Goal: Information Seeking & Learning: Learn about a topic

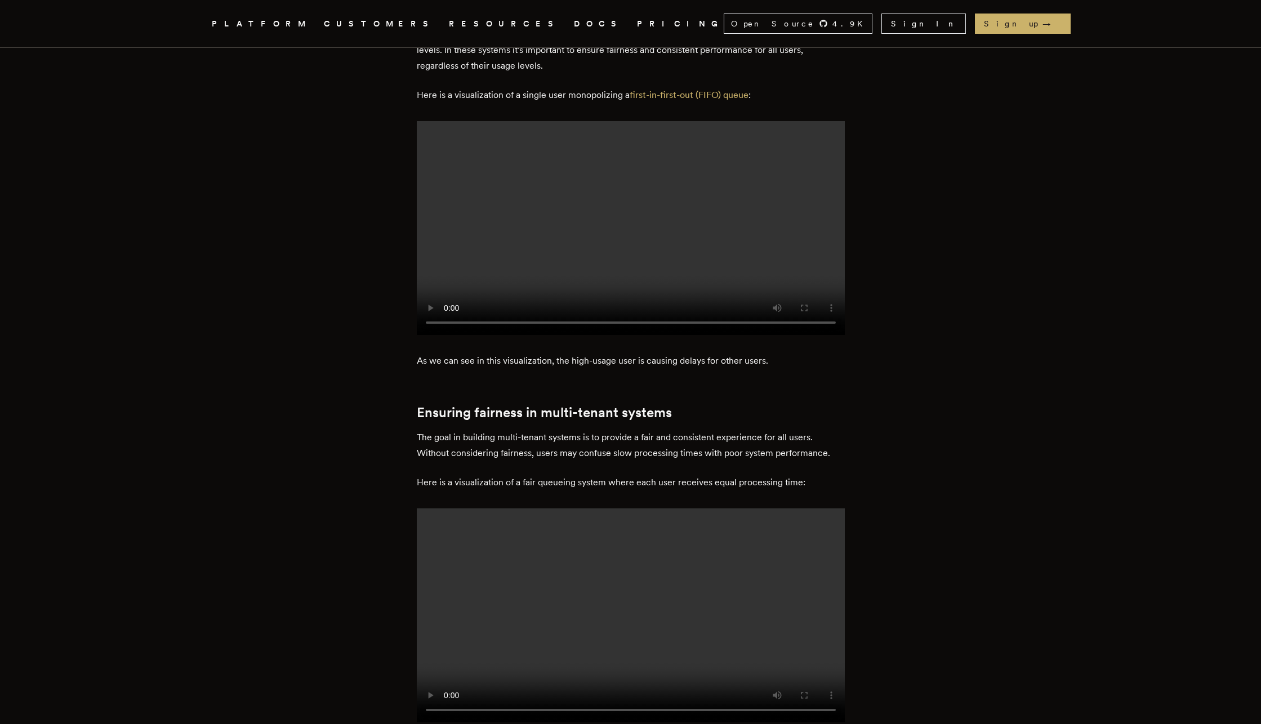
scroll to position [1046, 0]
click at [498, 404] on h2 "Ensuring fairness in multi-tenant systems" at bounding box center [631, 412] width 428 height 16
drag, startPoint x: 498, startPoint y: 360, endPoint x: 594, endPoint y: 369, distance: 96.2
click at [475, 429] on p "The goal in building multi-tenant systems is to provide a fair and consistent e…" at bounding box center [631, 445] width 428 height 32
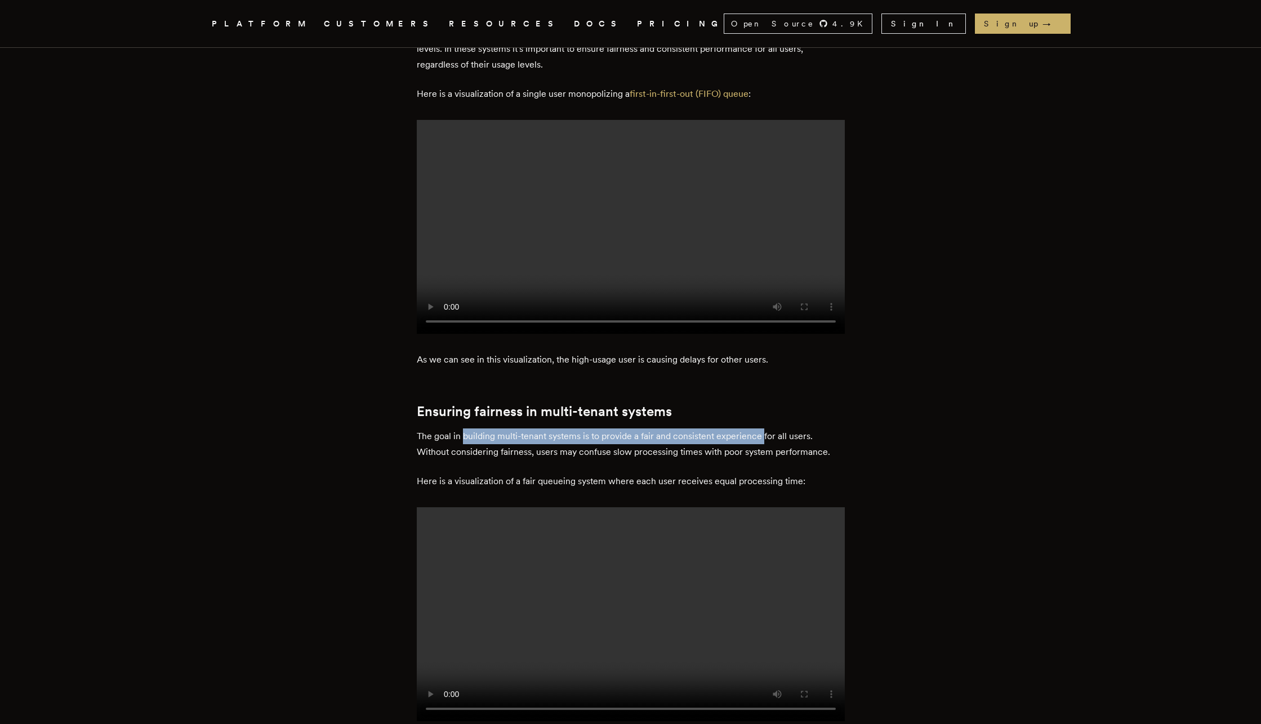
drag, startPoint x: 475, startPoint y: 388, endPoint x: 762, endPoint y: 389, distance: 286.8
click at [762, 429] on p "The goal in building multi-tenant systems is to provide a fair and consistent e…" at bounding box center [631, 445] width 428 height 32
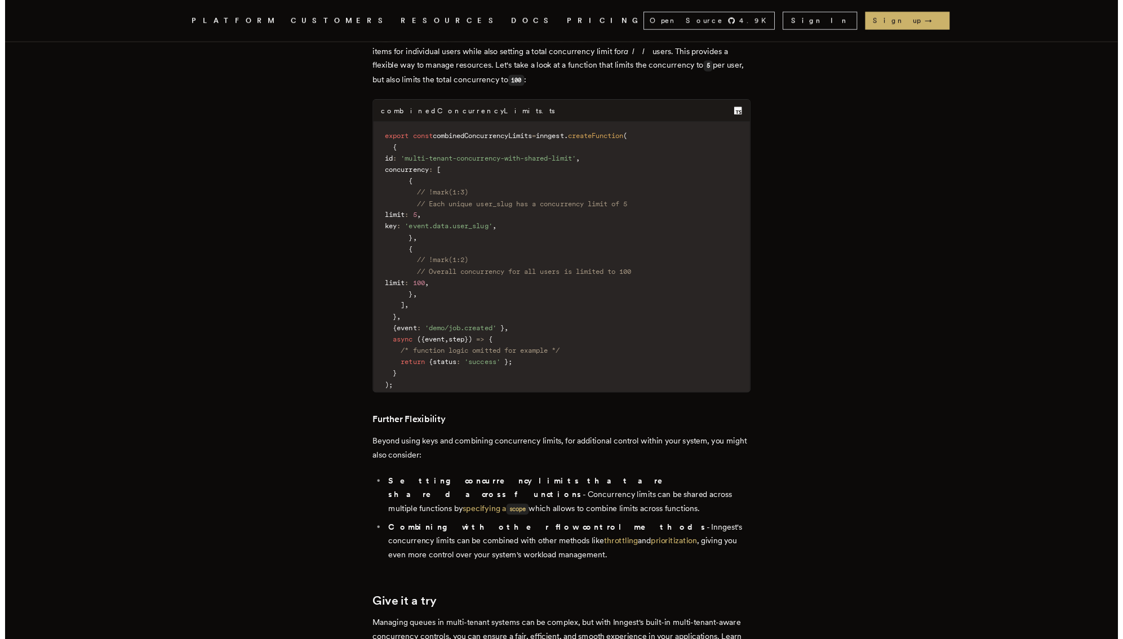
scroll to position [3502, 0]
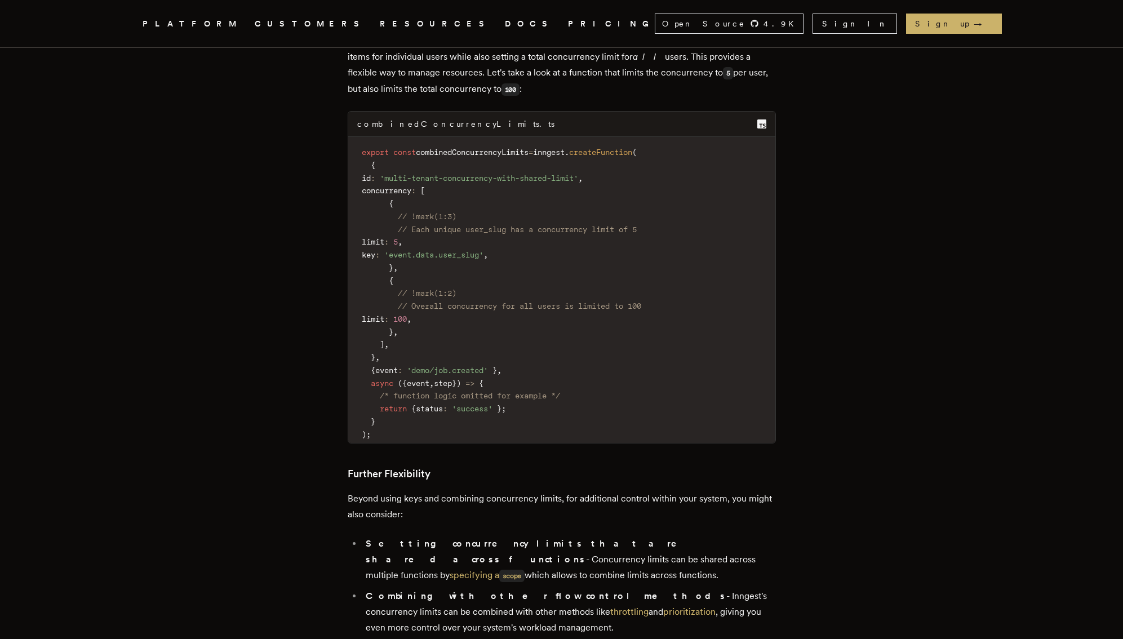
click at [759, 536] on li "Setting concurrency limits that are shared across functions - Concurrency limit…" at bounding box center [569, 560] width 414 height 48
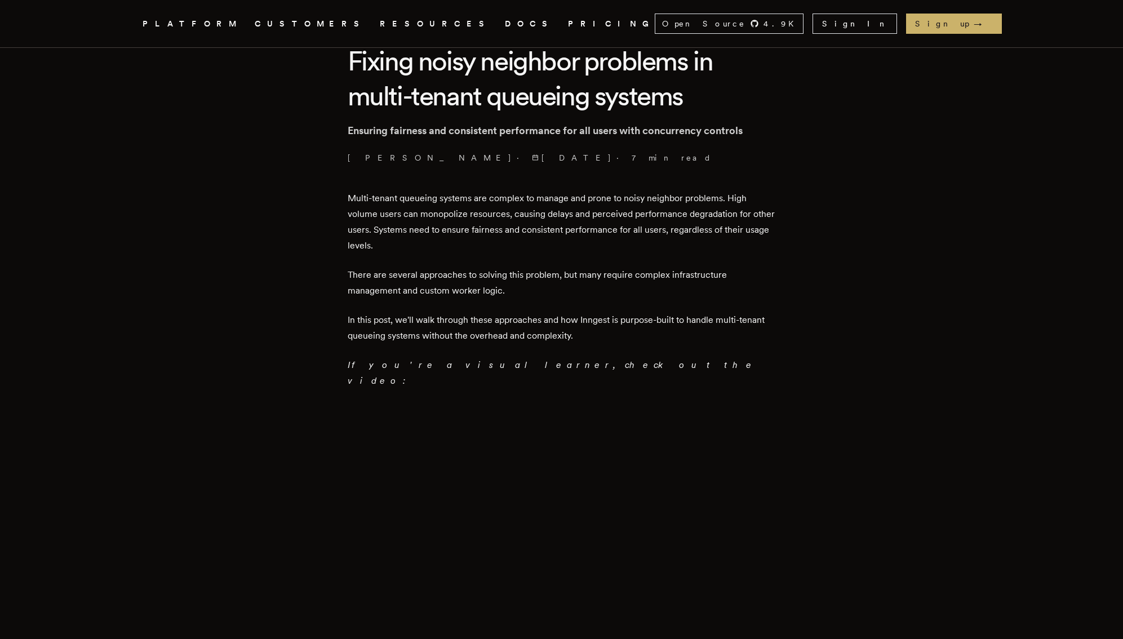
scroll to position [306, 0]
click at [457, 59] on h1 "Fixing noisy neighbor problems in multi-tenant queueing systems" at bounding box center [562, 79] width 428 height 70
drag, startPoint x: 457, startPoint y: 59, endPoint x: 509, endPoint y: 59, distance: 52.4
click at [510, 59] on h1 "Fixing noisy neighbor problems in multi-tenant queueing systems" at bounding box center [562, 79] width 428 height 70
copy h1 "noisy neighbor"
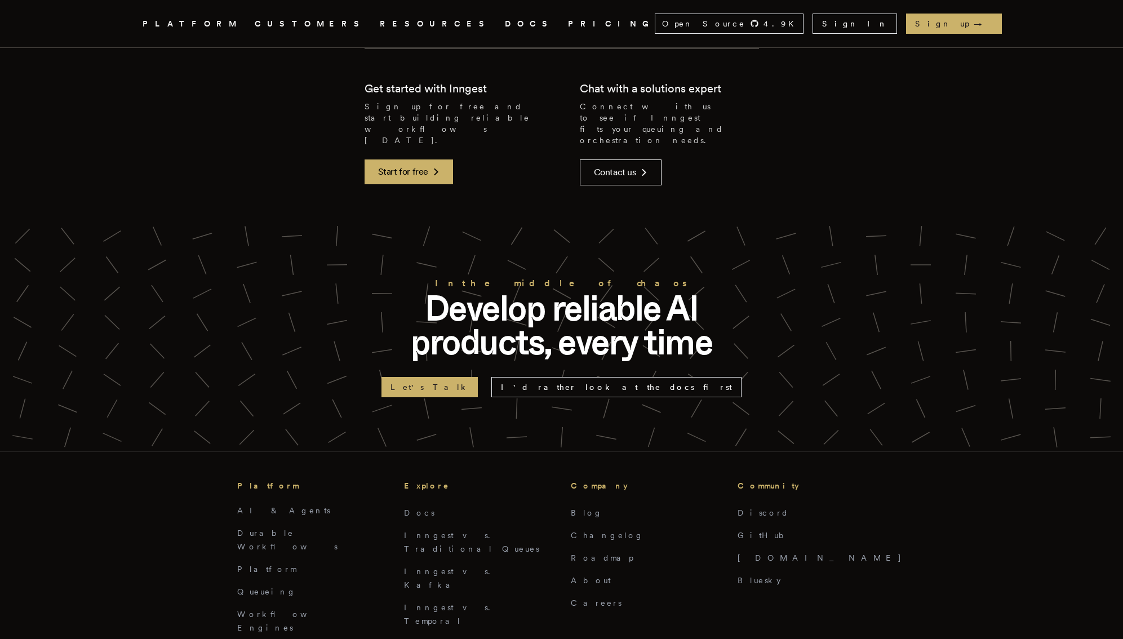
scroll to position [4324, 0]
